Goal: Task Accomplishment & Management: Complete application form

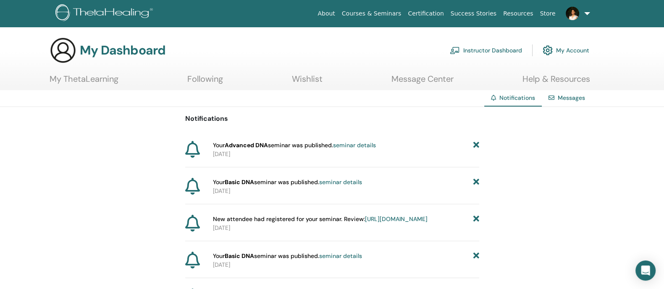
drag, startPoint x: 0, startPoint y: 0, endPoint x: 464, endPoint y: 48, distance: 466.8
click at [464, 48] on link "Instructor Dashboard" at bounding box center [486, 50] width 72 height 18
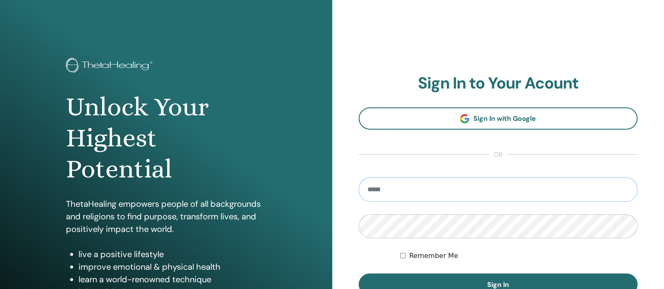
click at [500, 188] on input "email" at bounding box center [498, 190] width 279 height 24
type input "**********"
click at [359, 274] on button "Sign In" at bounding box center [498, 285] width 279 height 22
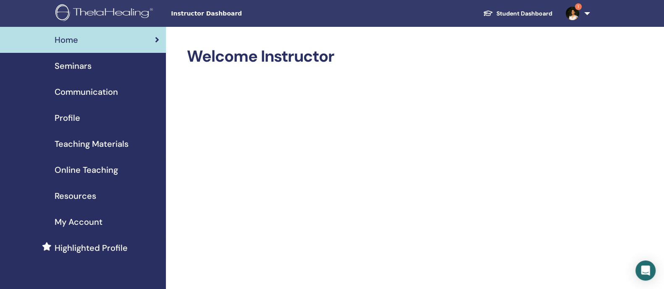
click at [97, 72] on link "Seminars" at bounding box center [83, 66] width 166 height 26
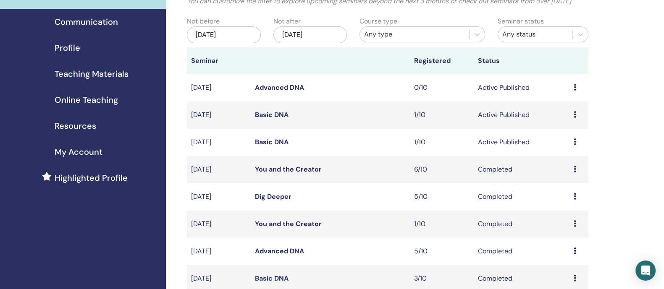
scroll to position [71, 0]
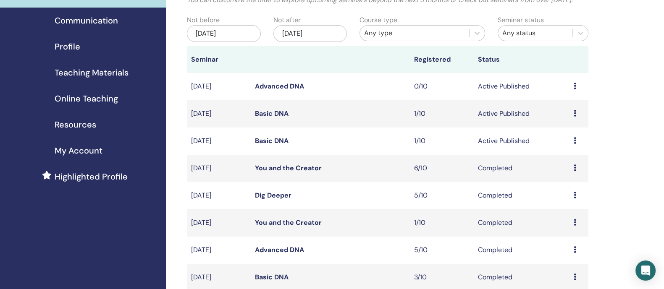
click at [577, 119] on div "Preview Edit Attendees Cancel" at bounding box center [578, 114] width 11 height 10
click at [576, 131] on li "Preview" at bounding box center [567, 133] width 45 height 13
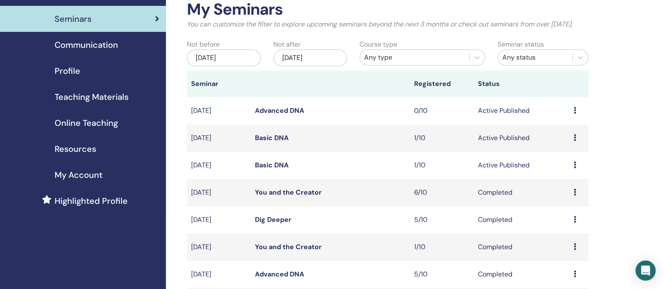
scroll to position [39, 0]
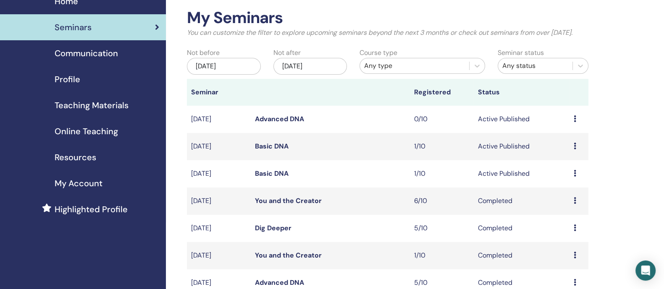
click at [576, 150] on icon at bounding box center [574, 146] width 3 height 7
click at [576, 159] on li "Preview" at bounding box center [565, 162] width 45 height 13
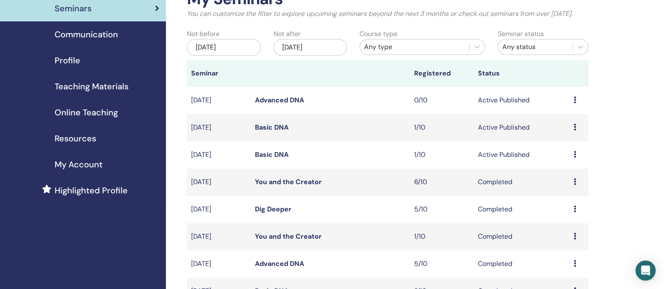
scroll to position [72, 0]
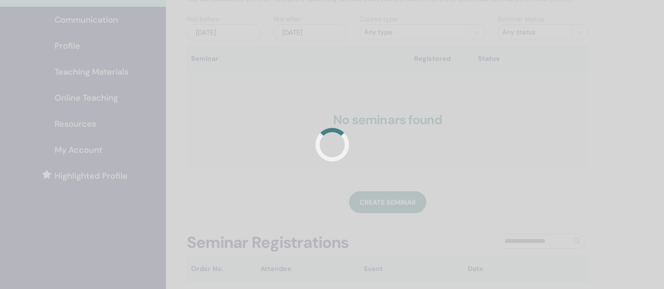
scroll to position [72, 0]
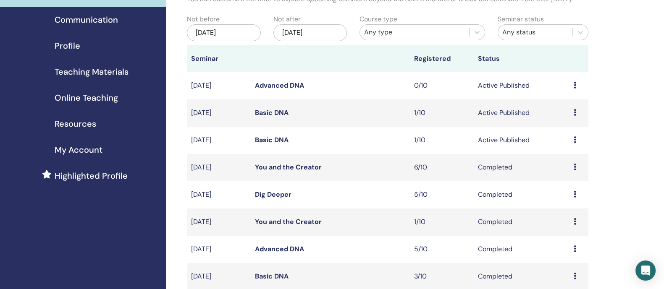
click at [298, 90] on link "Advanced DNA" at bounding box center [279, 85] width 49 height 9
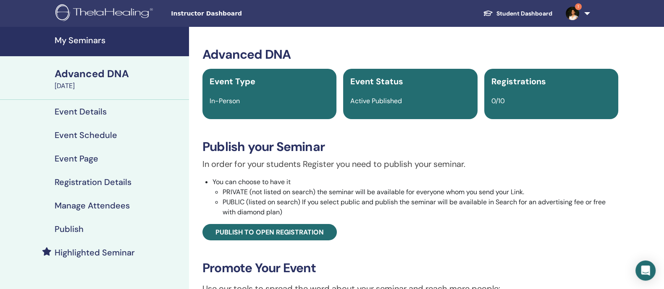
click at [121, 203] on h4 "Manage Attendees" at bounding box center [92, 206] width 75 height 10
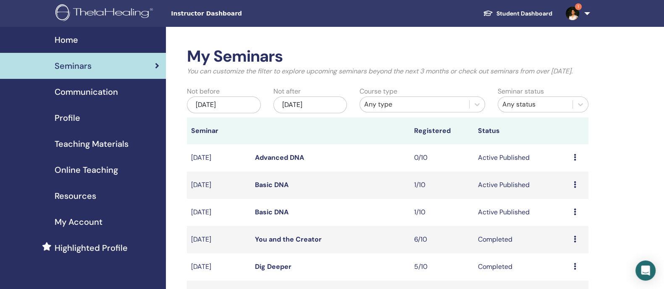
click at [586, 12] on link "1" at bounding box center [576, 13] width 34 height 27
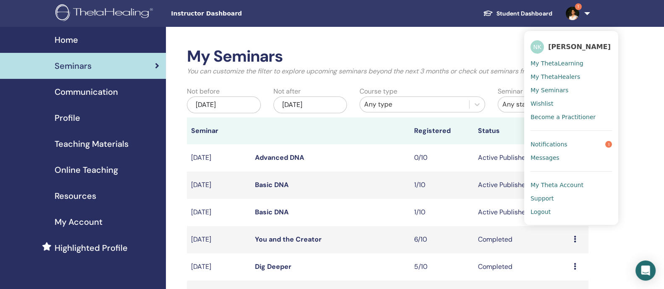
click at [565, 143] on link "Notifications 1" at bounding box center [572, 144] width 82 height 13
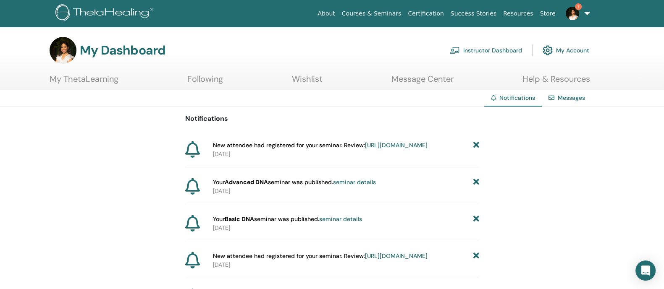
click at [408, 149] on link "https://member.thetahealing.com/instructor/seminar/377130/attendees" at bounding box center [396, 146] width 63 height 8
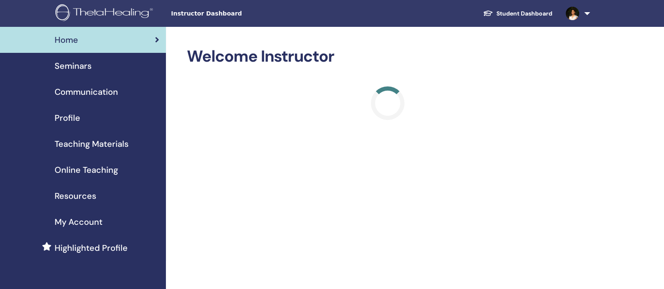
click at [97, 66] on div "Seminars" at bounding box center [83, 66] width 153 height 13
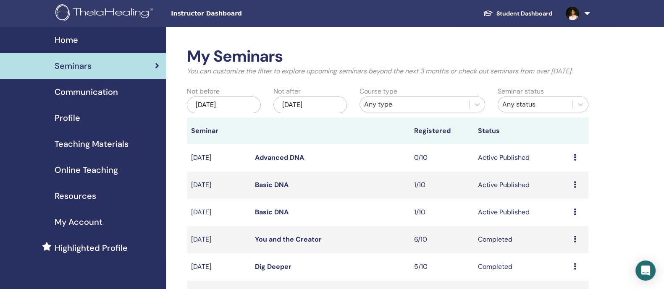
click at [550, 10] on link "Student Dashboard" at bounding box center [517, 14] width 83 height 16
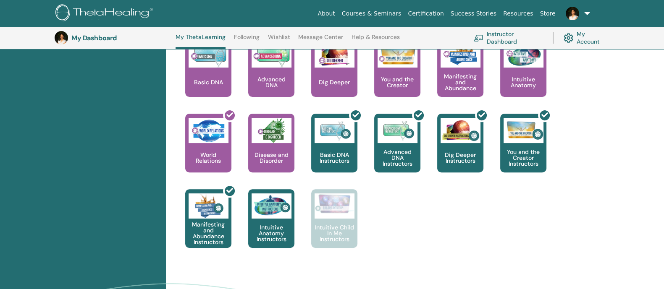
scroll to position [372, 0]
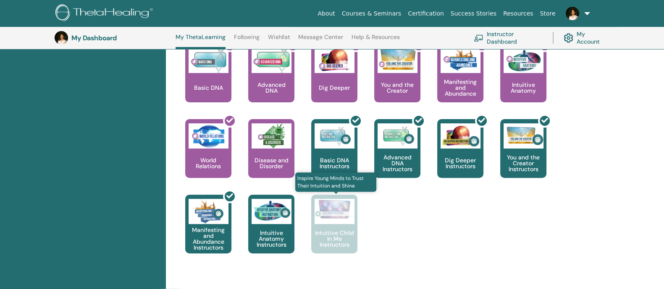
click at [344, 226] on div "Intuitive Child In Me Instructors" at bounding box center [334, 224] width 46 height 59
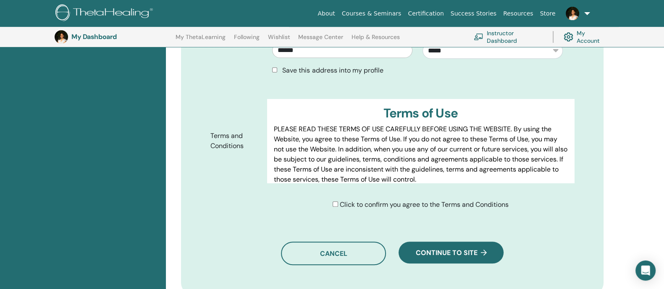
scroll to position [442, 0]
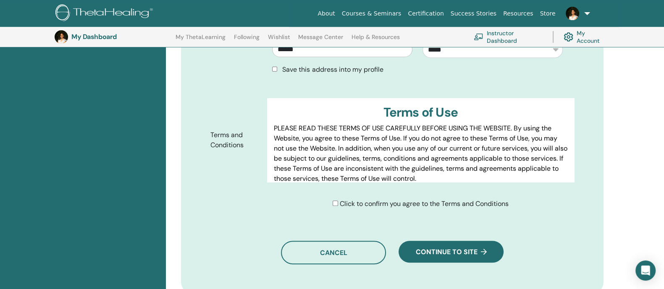
click at [337, 203] on div "Click to confirm you agree to the Terms and Conditions" at bounding box center [421, 204] width 176 height 10
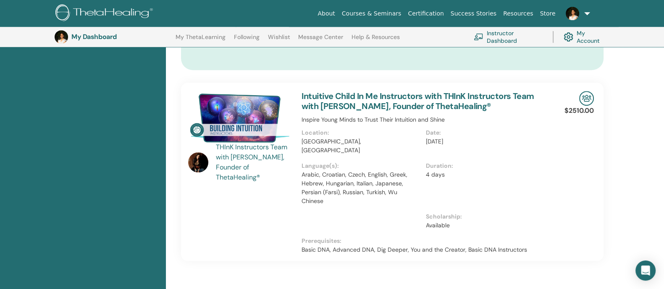
scroll to position [645, 0]
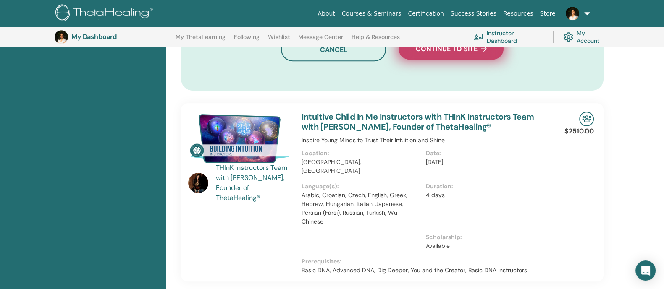
click at [453, 53] on button "Continue to site" at bounding box center [451, 49] width 105 height 22
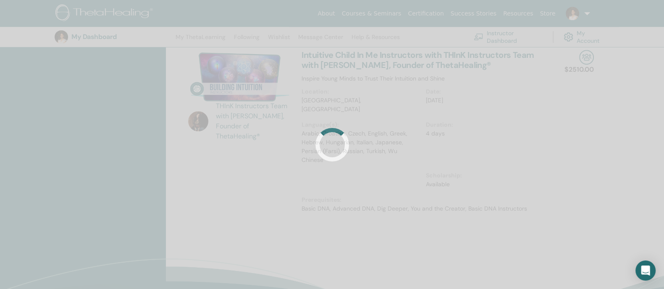
scroll to position [710, 0]
